Goal: Task Accomplishment & Management: Manage account settings

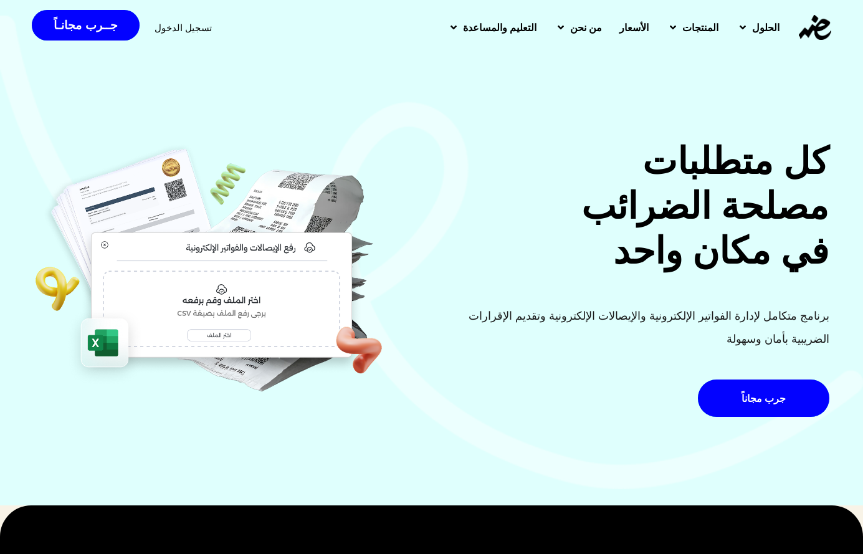
click at [171, 28] on span "تسجيل الدخول" at bounding box center [183, 27] width 57 height 9
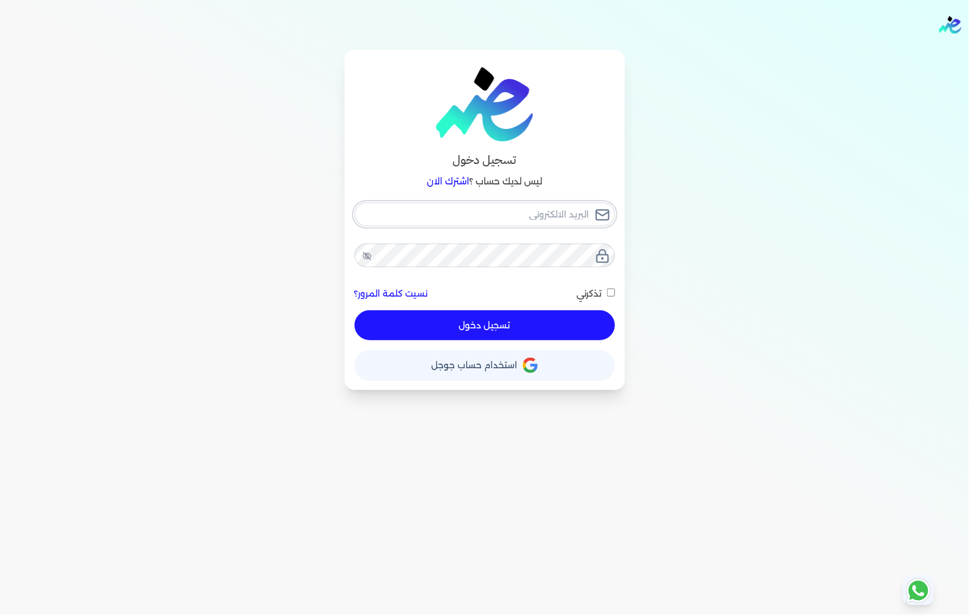
type input "[EMAIL_ADDRESS][DOMAIN_NAME]"
click at [512, 319] on div "[EMAIL_ADDRESS][DOMAIN_NAME] نسيت كلمة المرور؟ تذكرني تسجيل دخول" at bounding box center [485, 272] width 261 height 138
click at [547, 333] on button "تسجيل دخول" at bounding box center [485, 325] width 261 height 30
checkbox input "false"
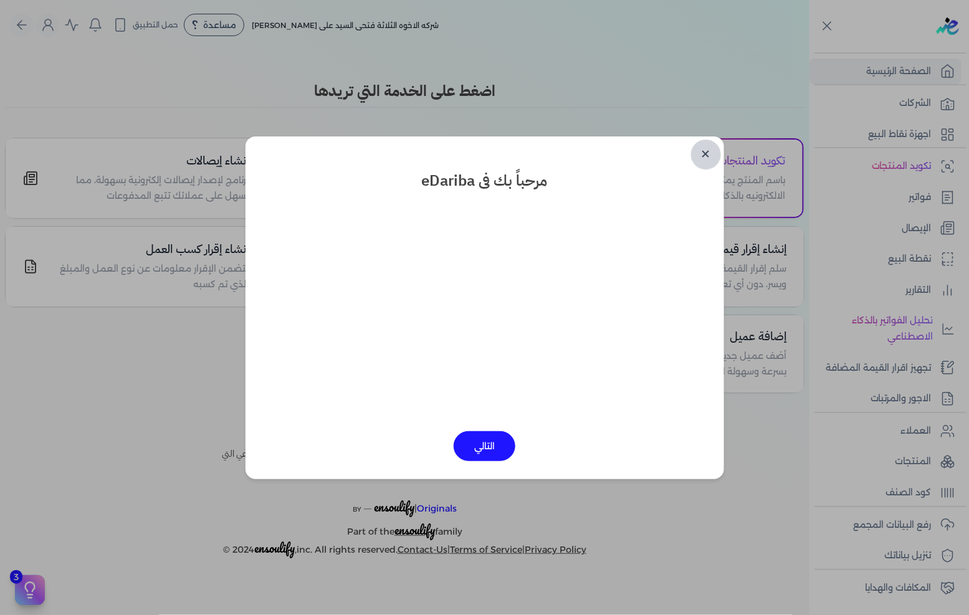
click at [714, 159] on link "✕" at bounding box center [706, 155] width 30 height 30
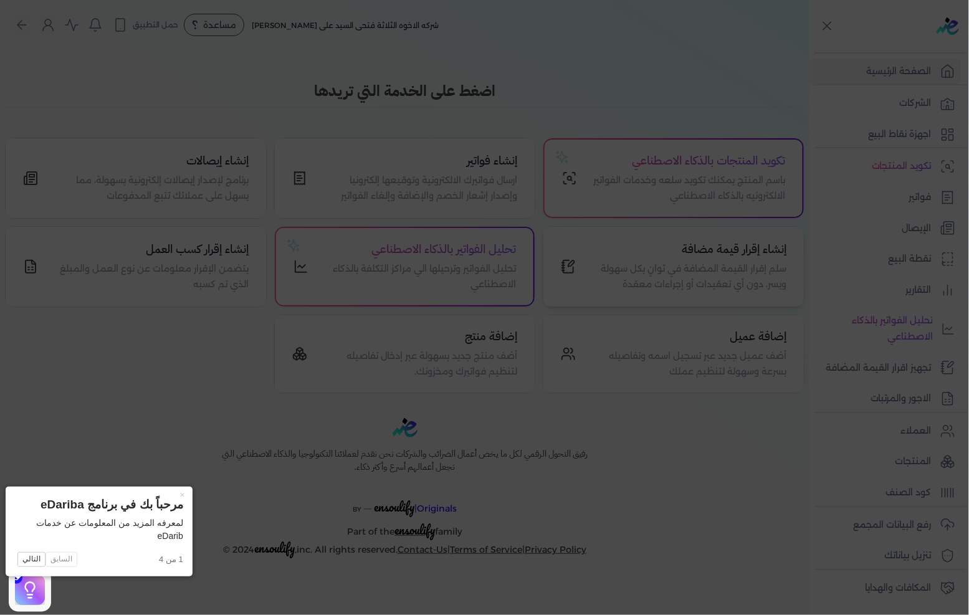
click at [697, 268] on icon at bounding box center [484, 307] width 969 height 615
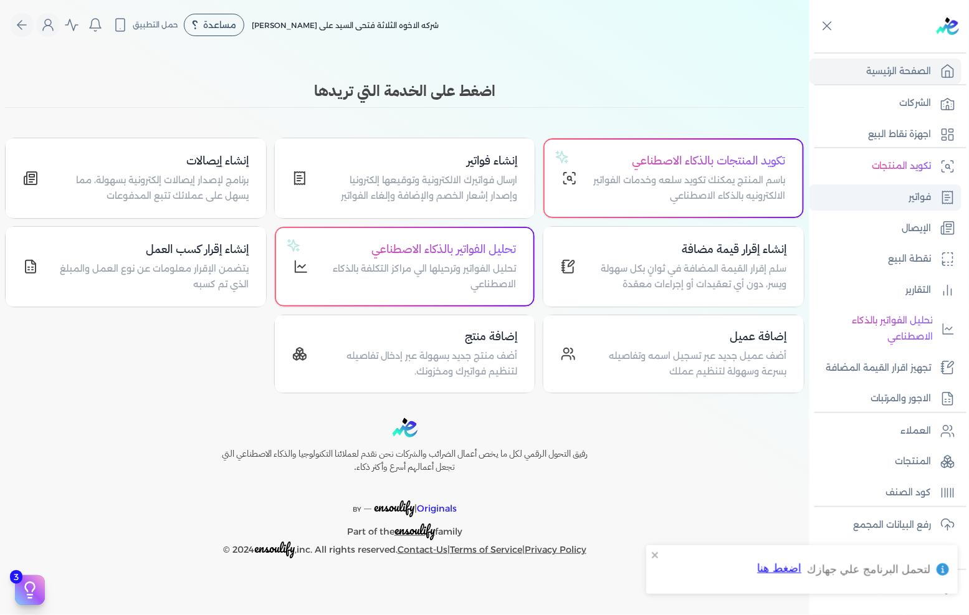
click at [886, 192] on link "فواتير" at bounding box center [886, 198] width 152 height 26
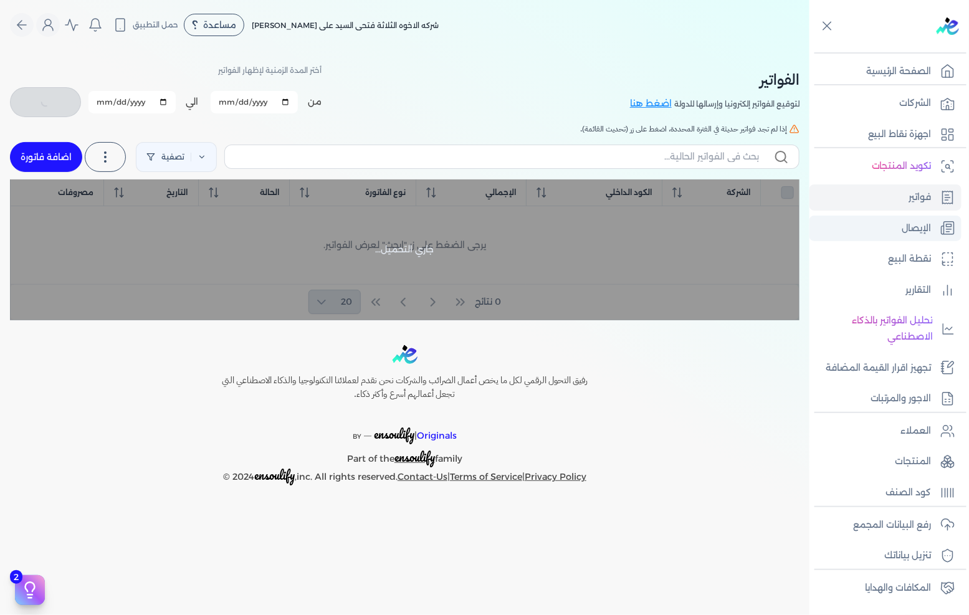
checkbox input "false"
